Goal: Browse casually

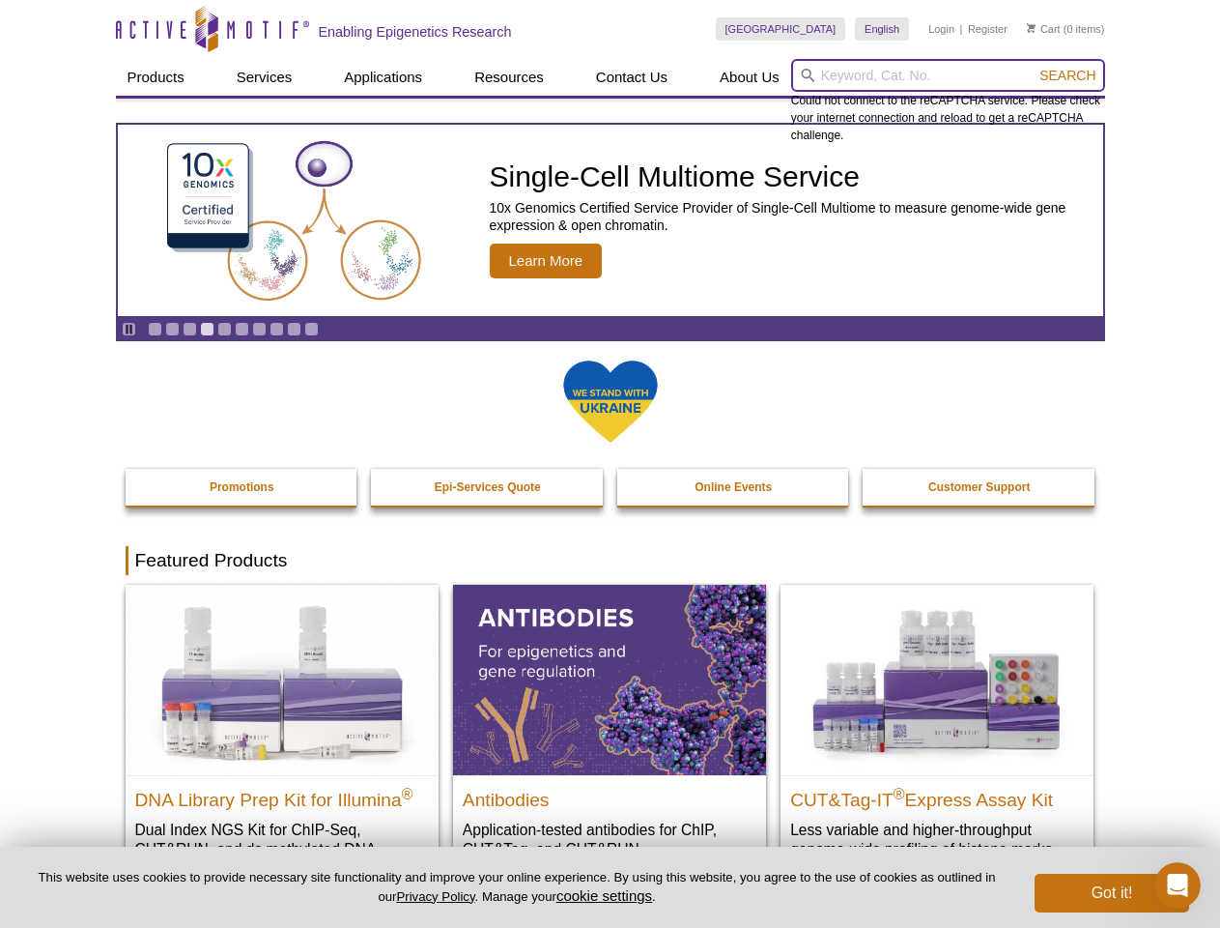
click at [948, 75] on input "search" at bounding box center [948, 75] width 314 height 33
click at [1068, 75] on span "Search" at bounding box center [1068, 75] width 56 height 15
click at [129, 329] on icon "Pause" at bounding box center [129, 329] width 13 height 13
click at [155, 329] on link "Go to slide 1" at bounding box center [155, 329] width 14 height 14
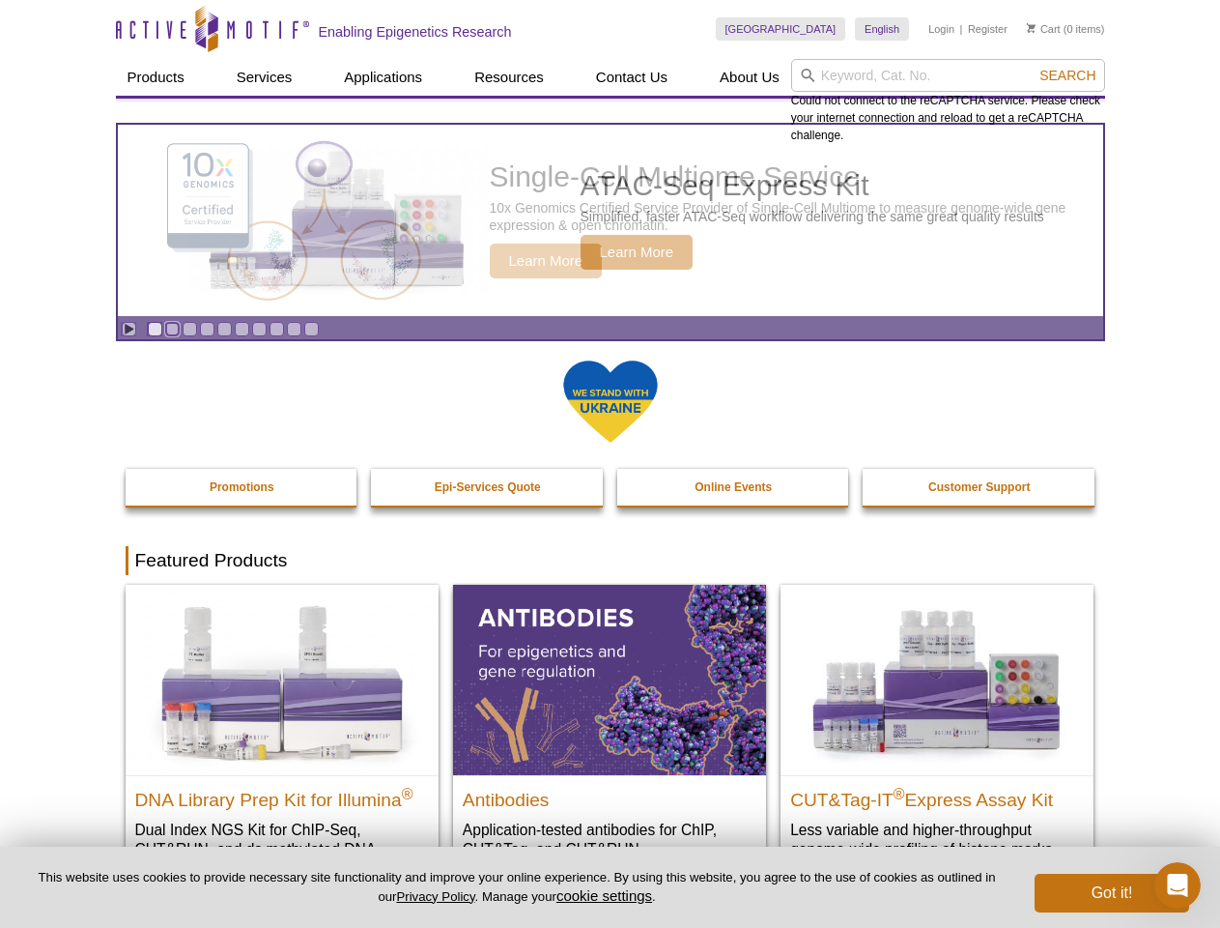
click at [172, 329] on link "Go to slide 2" at bounding box center [172, 329] width 14 height 14
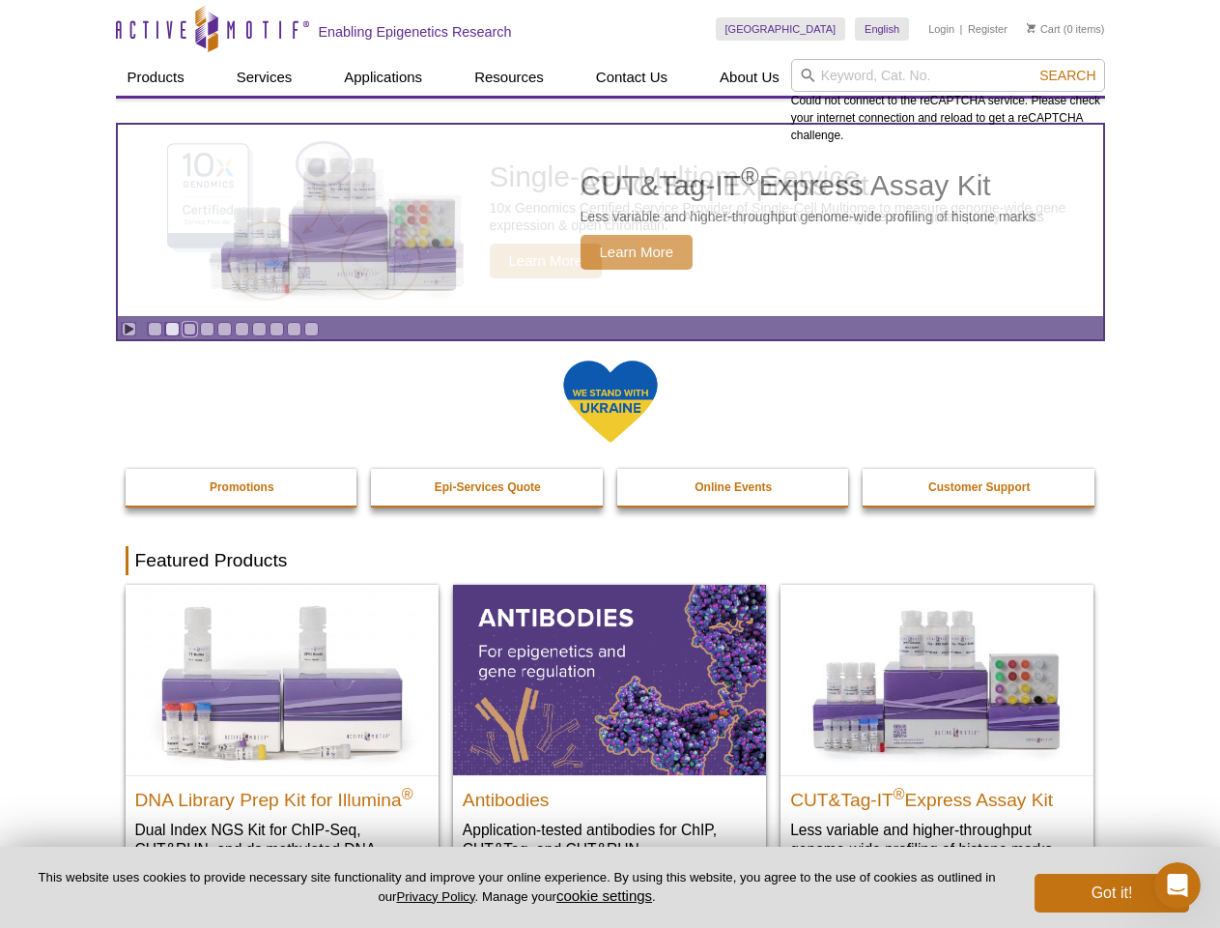
click at [189, 329] on link "Go to slide 3" at bounding box center [190, 329] width 14 height 14
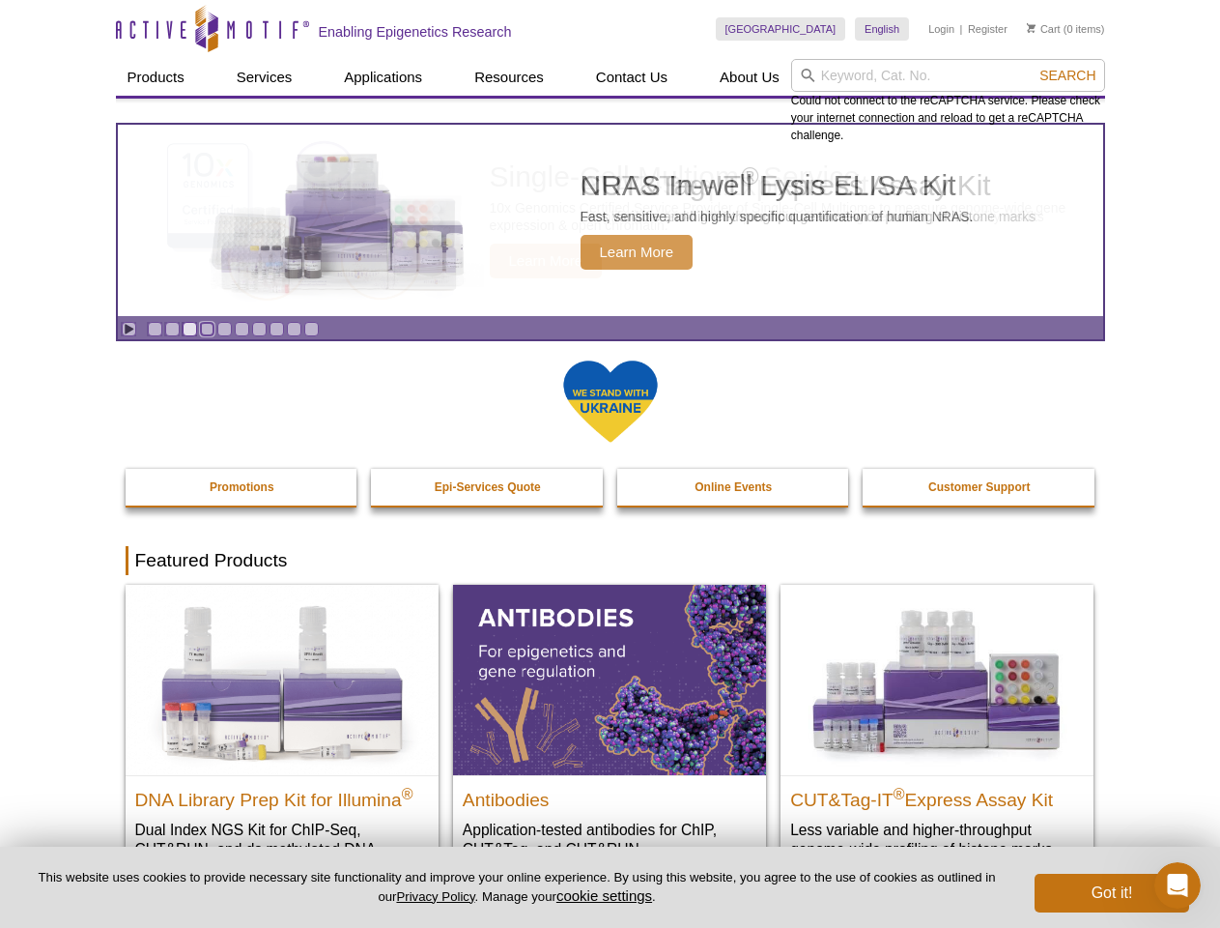
click at [207, 329] on link "Go to slide 4" at bounding box center [207, 329] width 14 height 14
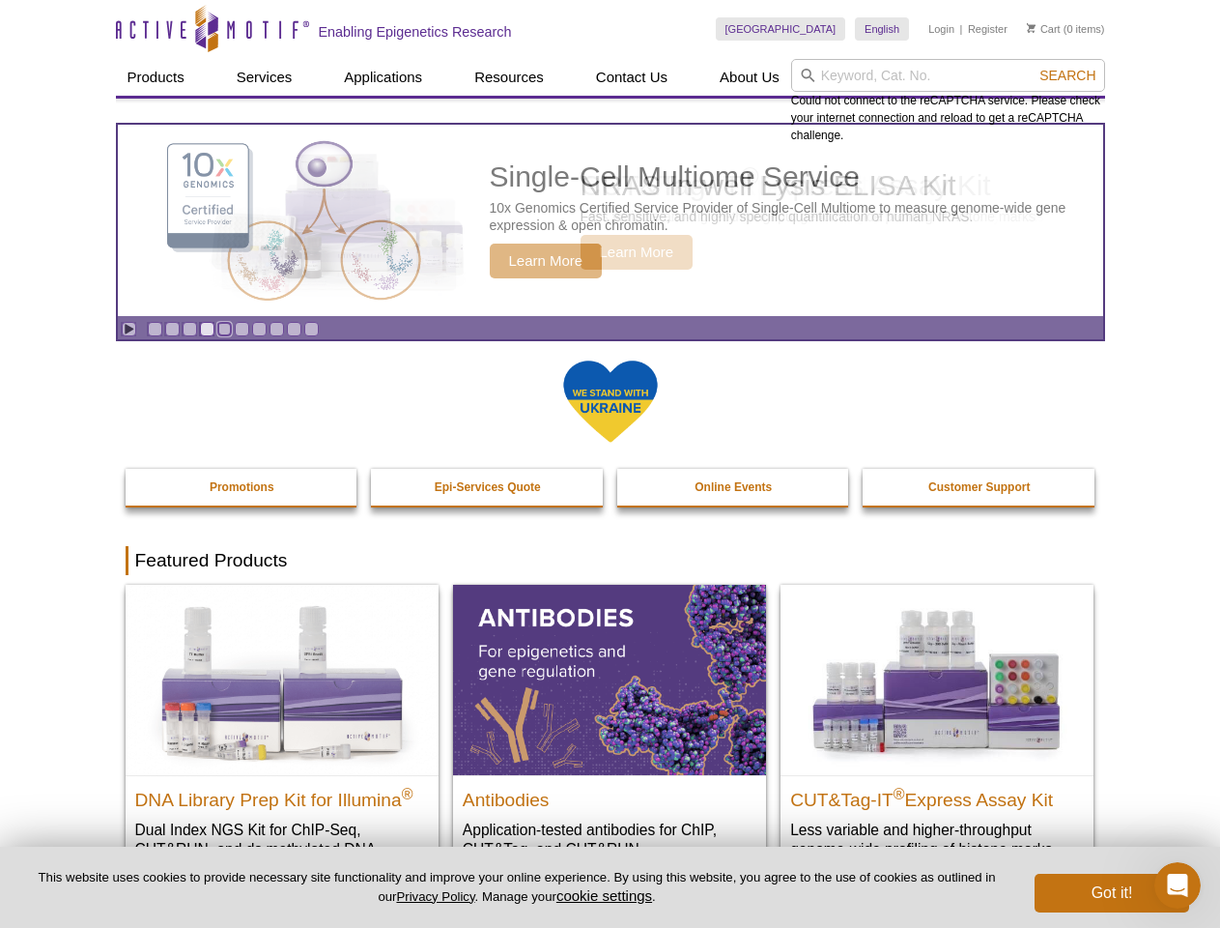
click at [224, 329] on link "Go to slide 5" at bounding box center [224, 329] width 14 height 14
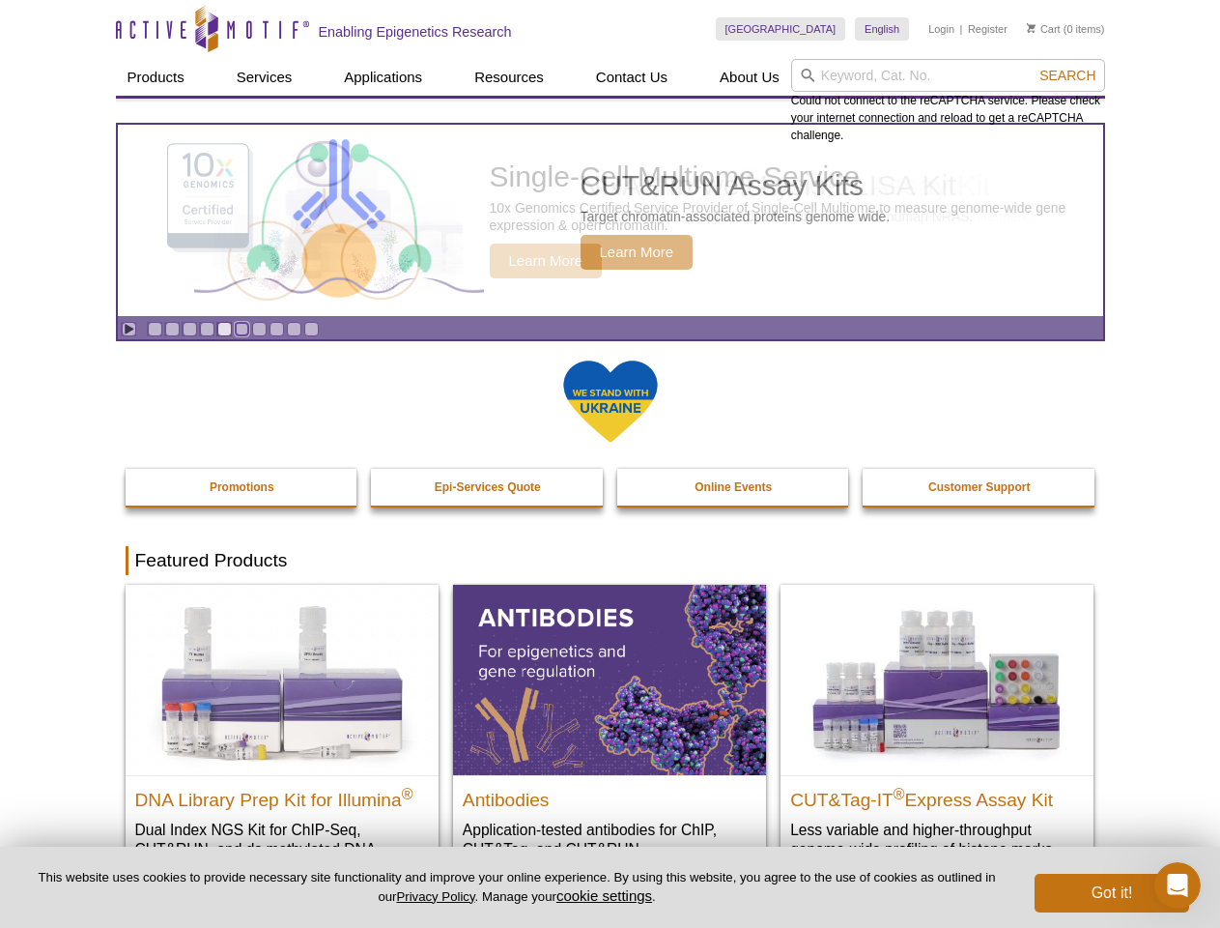
click at [242, 329] on link "Go to slide 6" at bounding box center [242, 329] width 14 height 14
